Goal: Information Seeking & Learning: Learn about a topic

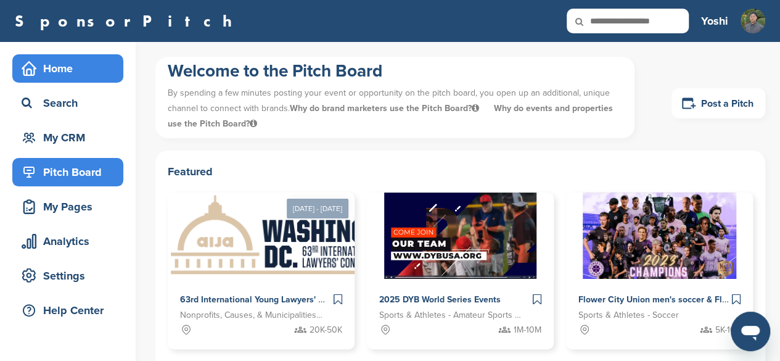
click at [58, 59] on div "Home" at bounding box center [70, 68] width 105 height 22
click at [79, 58] on div "Home" at bounding box center [70, 68] width 105 height 22
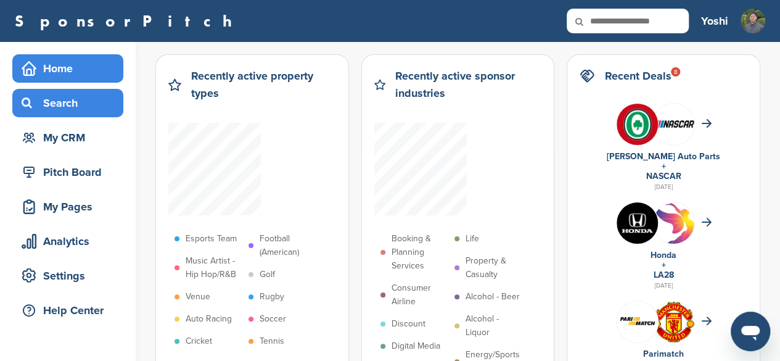
click at [65, 109] on div "Search" at bounding box center [70, 103] width 105 height 22
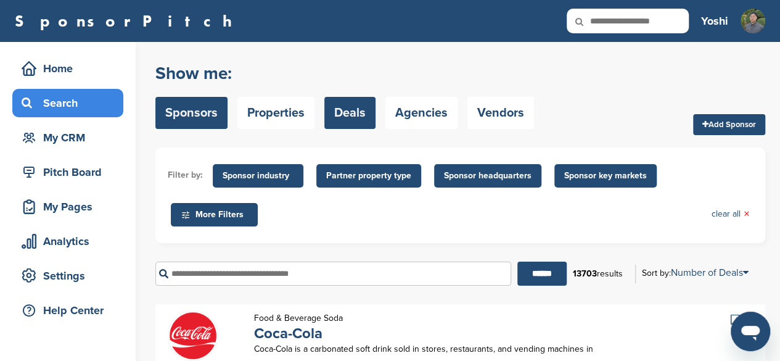
click at [340, 112] on link "Deals" at bounding box center [349, 113] width 51 height 32
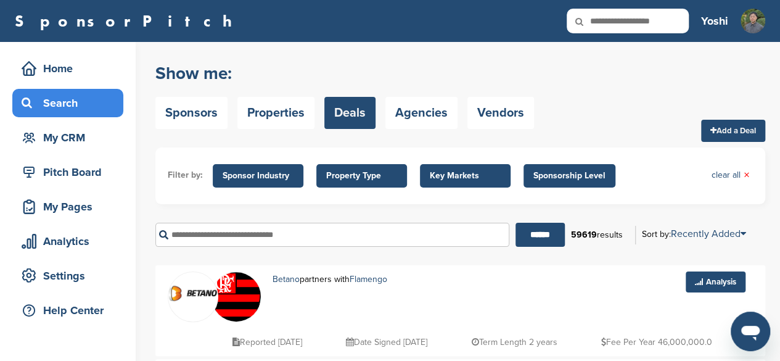
click at [444, 174] on span "Key Markets" at bounding box center [465, 176] width 71 height 14
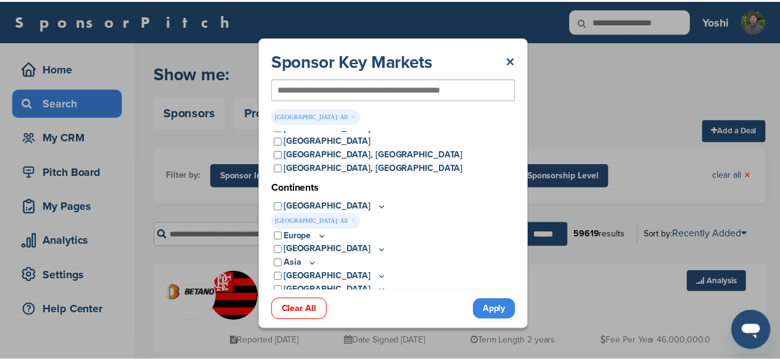
scroll to position [76, 0]
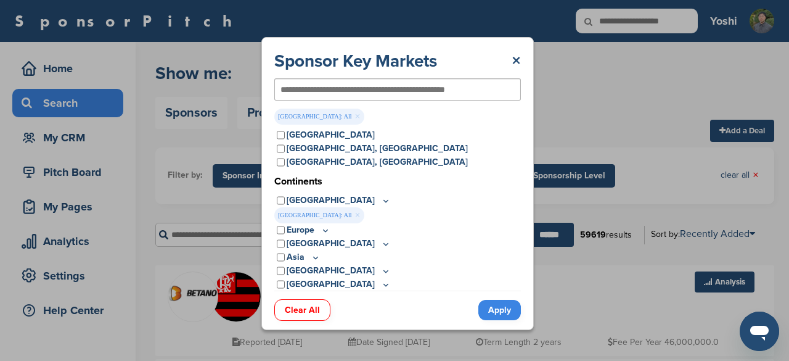
click at [506, 308] on link "Apply" at bounding box center [499, 310] width 43 height 20
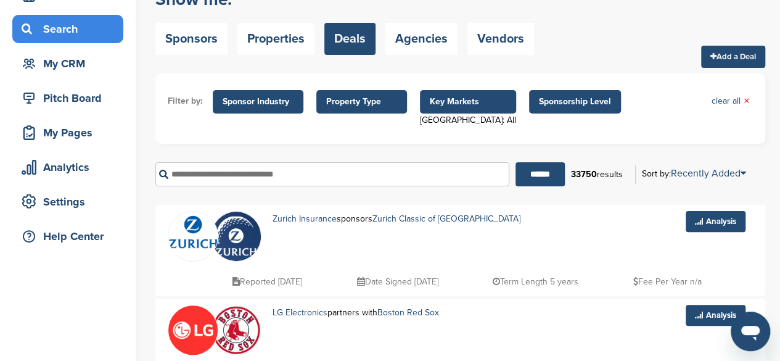
scroll to position [73, 0]
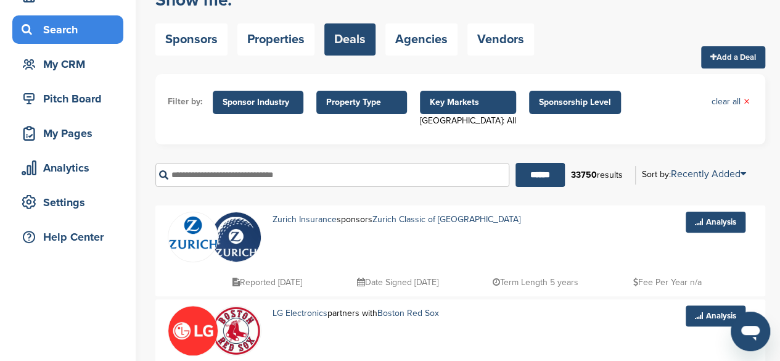
click at [350, 105] on span "Property Type" at bounding box center [361, 103] width 71 height 14
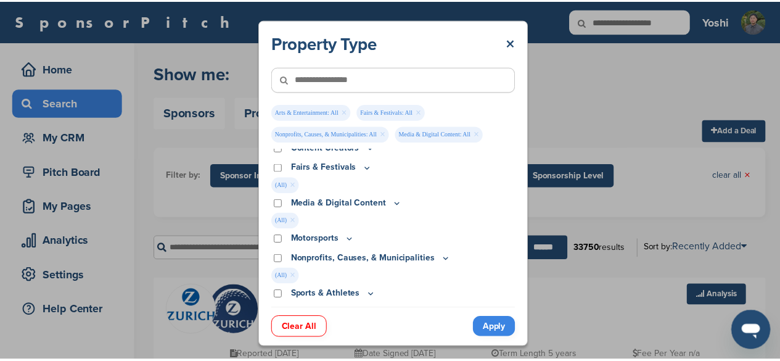
scroll to position [79, 0]
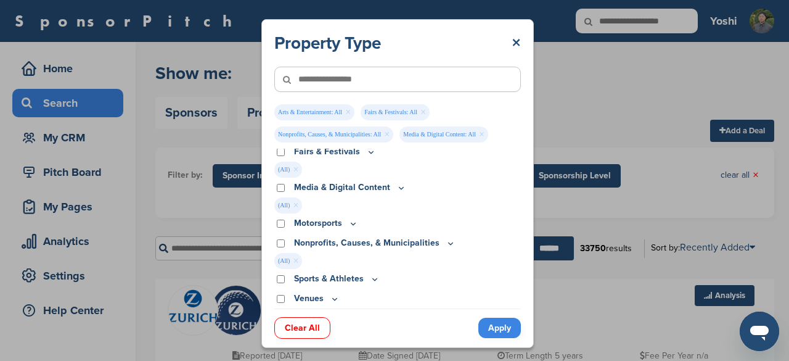
click at [488, 322] on link "Apply" at bounding box center [499, 328] width 43 height 20
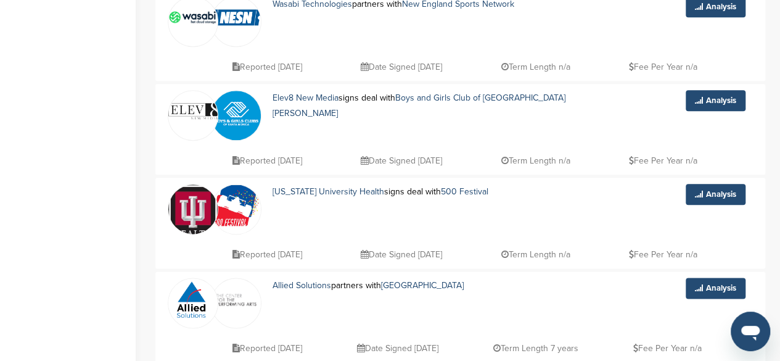
scroll to position [665, 0]
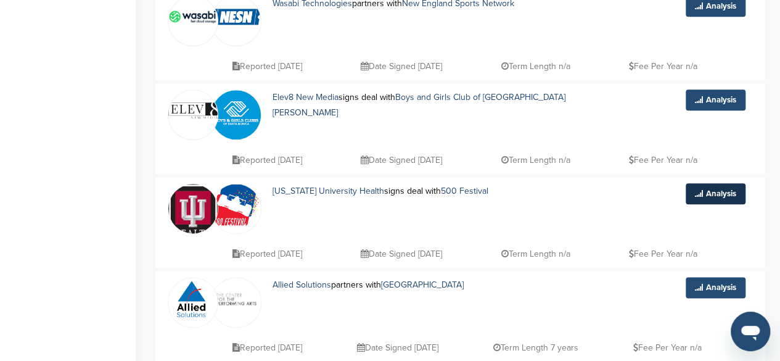
click at [698, 195] on icon at bounding box center [699, 193] width 8 height 8
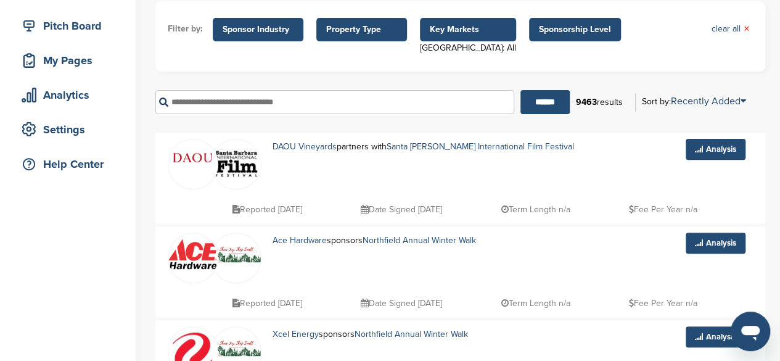
scroll to position [145, 0]
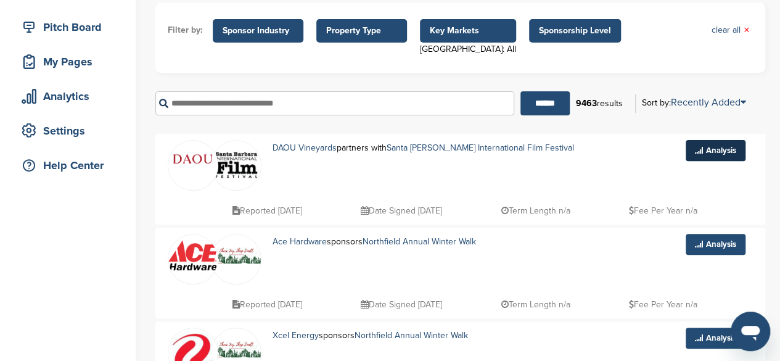
click at [696, 152] on icon at bounding box center [699, 150] width 8 height 8
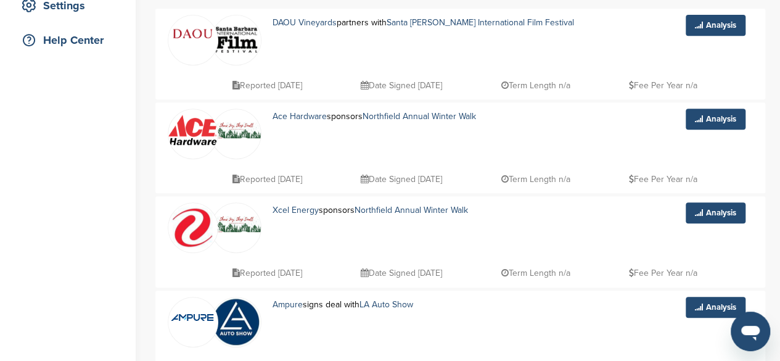
scroll to position [271, 0]
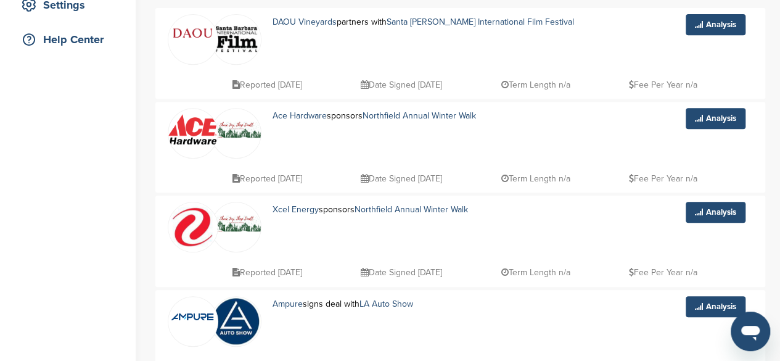
click at [402, 203] on p "Xcel Energy sponsors Northfield Annual Winter Walk" at bounding box center [400, 209] width 256 height 15
click at [408, 208] on link "Northfield Annual Winter Walk" at bounding box center [410, 209] width 113 height 10
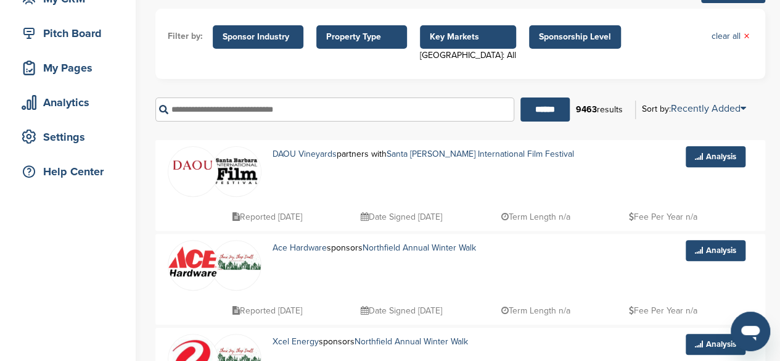
scroll to position [139, 0]
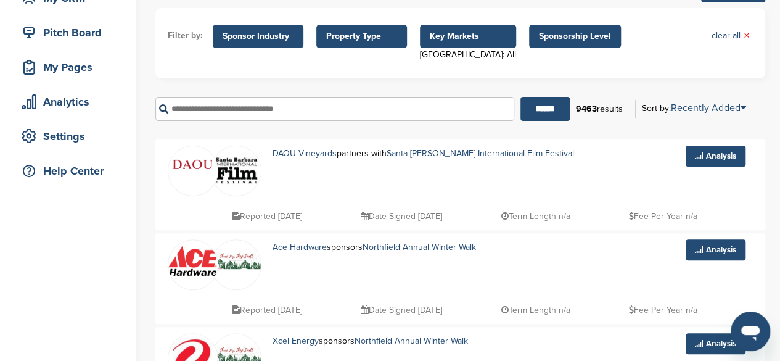
click at [346, 33] on span "Property Type" at bounding box center [361, 37] width 71 height 14
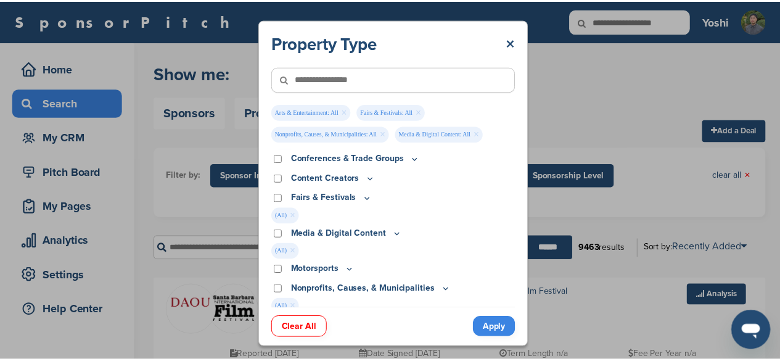
scroll to position [0, 0]
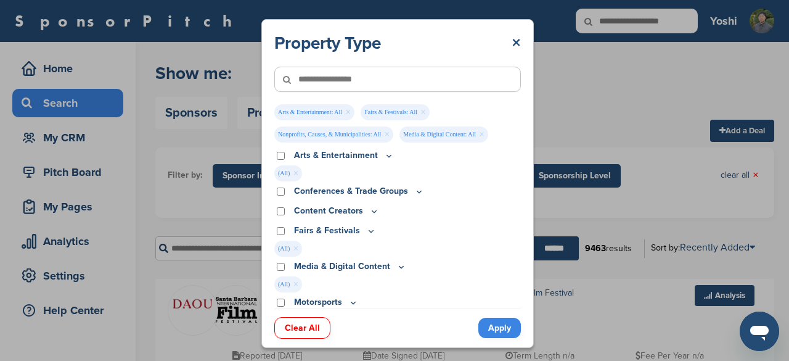
click at [307, 191] on p "Conferences & Trade Groups" at bounding box center [359, 191] width 130 height 14
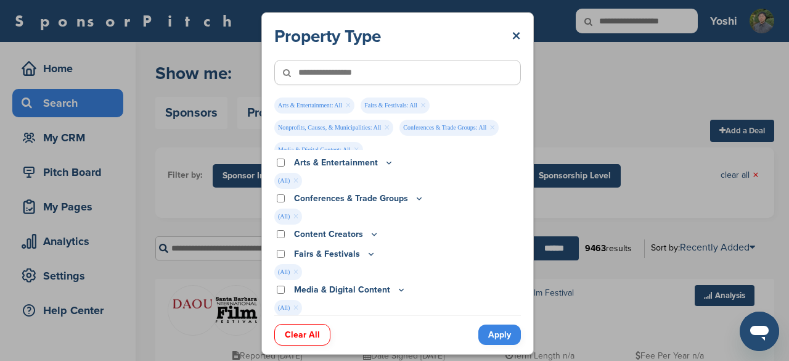
click at [491, 327] on link "Apply" at bounding box center [499, 334] width 43 height 20
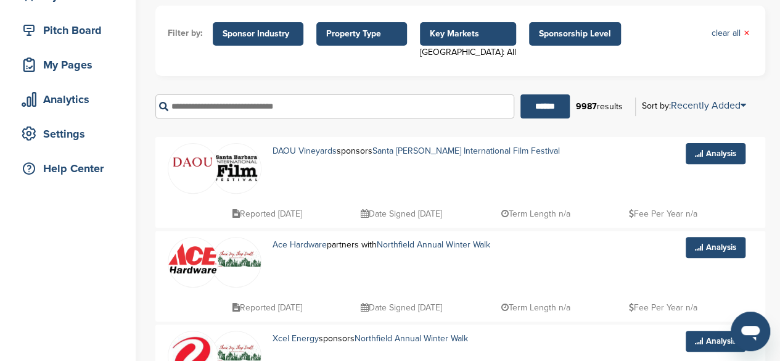
scroll to position [143, 0]
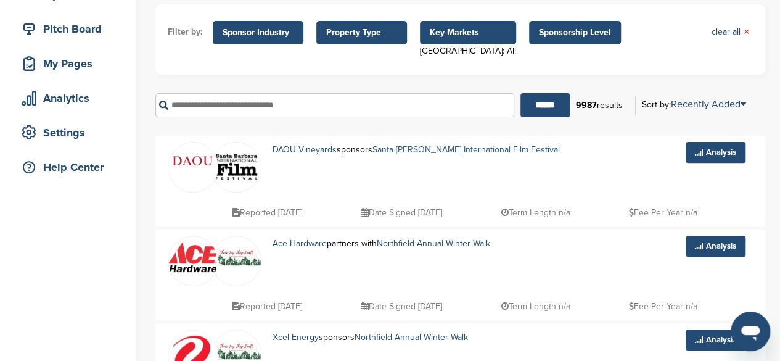
click at [436, 147] on link "Santa Barbara International Film Festival" at bounding box center [465, 149] width 187 height 10
click at [722, 145] on link "Analysis" at bounding box center [716, 152] width 60 height 21
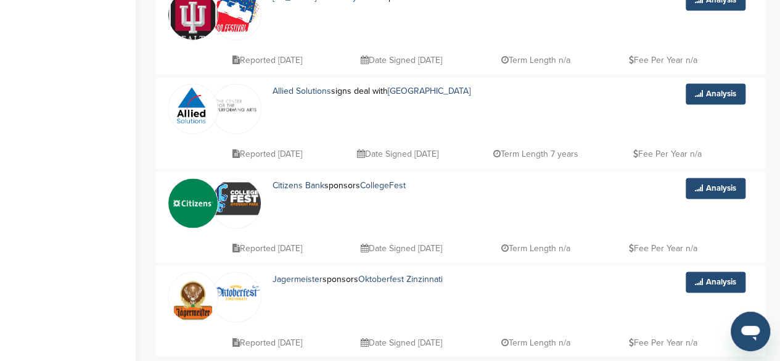
scroll to position [858, 0]
click at [718, 186] on link "Analysis" at bounding box center [716, 188] width 60 height 21
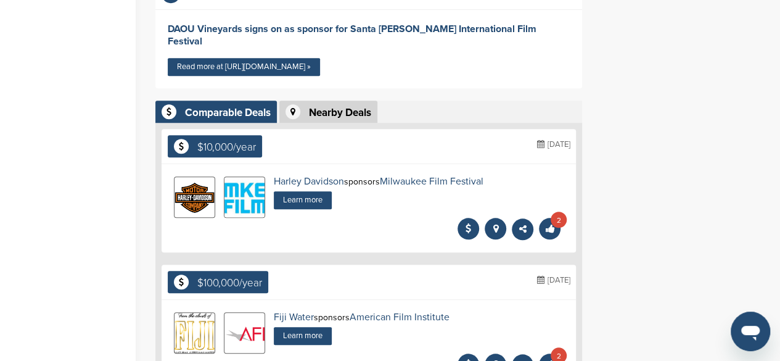
scroll to position [487, 0]
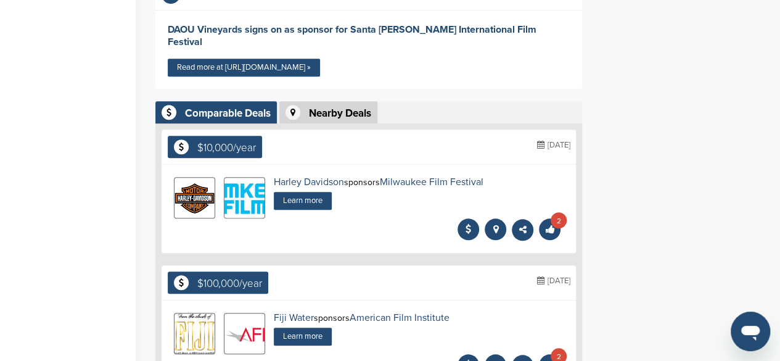
click at [411, 221] on div "Harley Davidson sponsors Milwaukee Film Festival Learn more Deal analysis inclu…" at bounding box center [369, 209] width 414 height 88
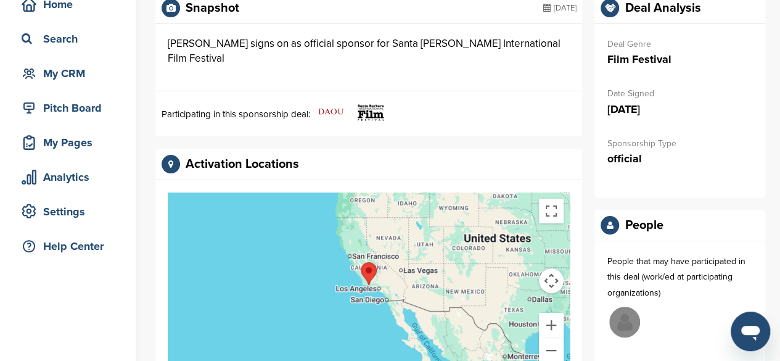
scroll to position [0, 0]
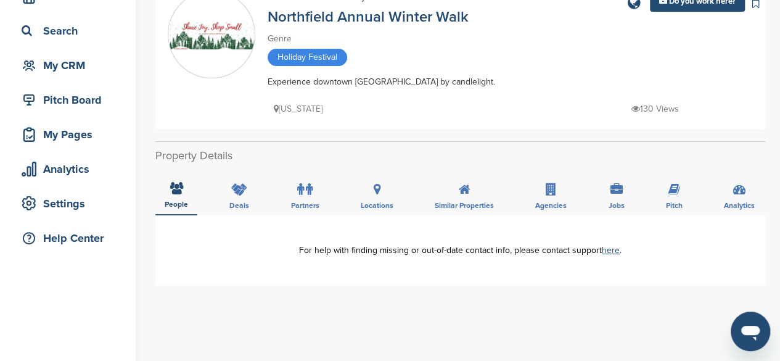
scroll to position [70, 0]
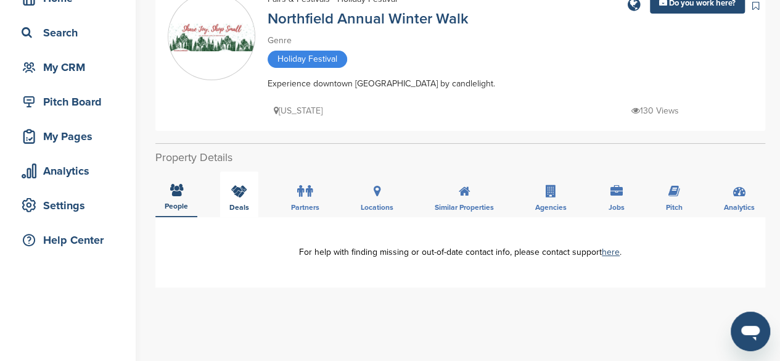
click at [243, 199] on div "Deals" at bounding box center [239, 194] width 38 height 46
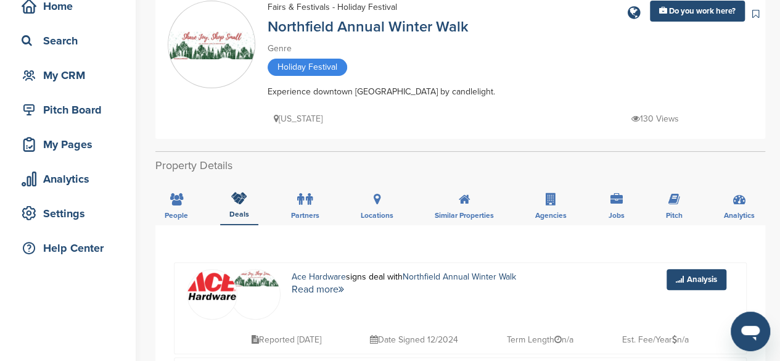
scroll to position [63, 0]
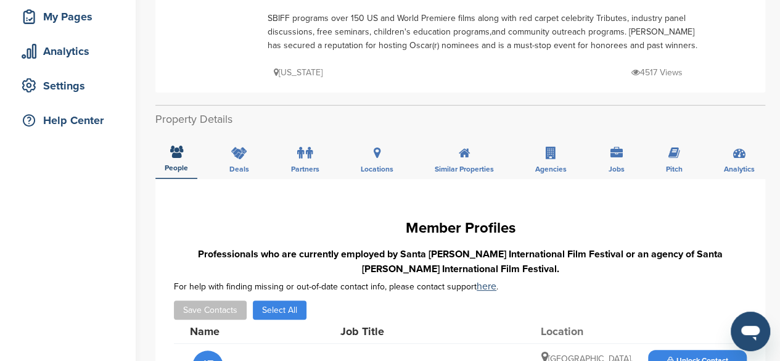
scroll to position [189, 0]
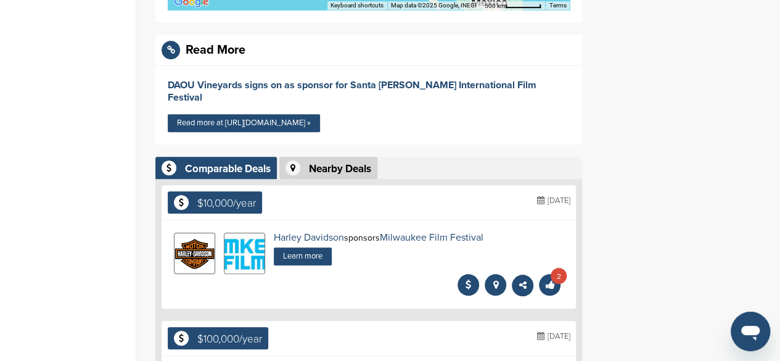
scroll to position [430, 0]
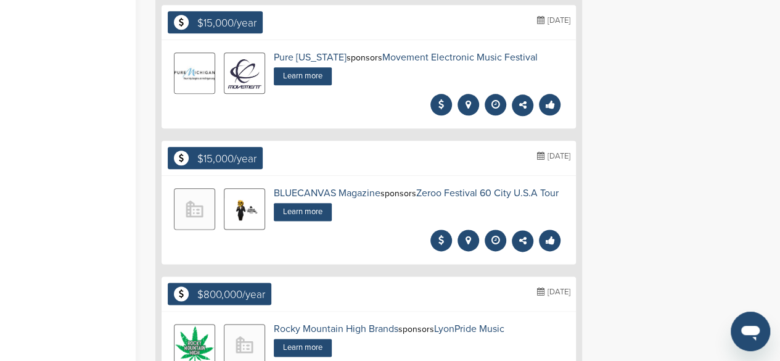
scroll to position [660, 0]
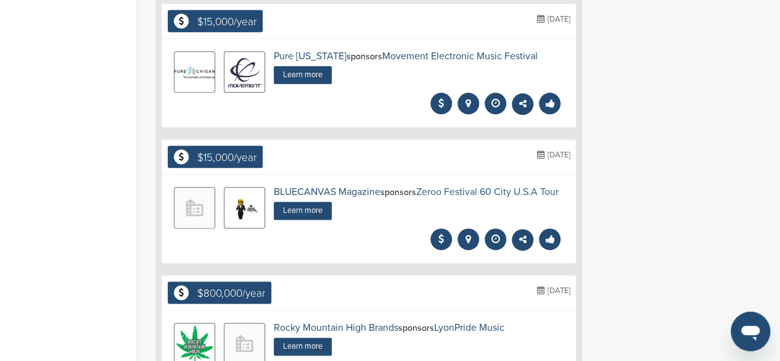
click at [434, 187] on link "Zeroo Festival 60 City U.S.A Tour" at bounding box center [487, 192] width 142 height 12
click at [292, 203] on link "Learn more" at bounding box center [303, 211] width 58 height 18
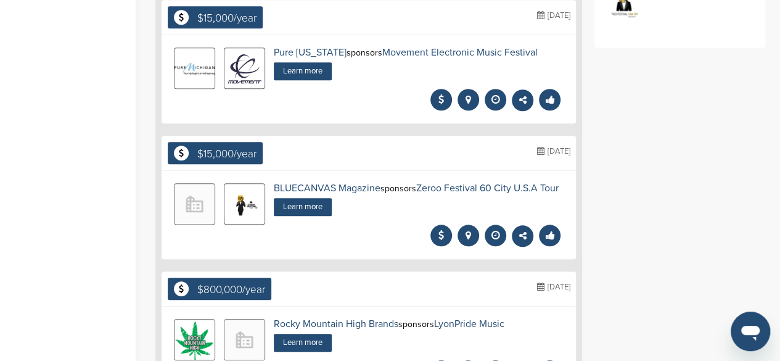
scroll to position [480, 0]
